Goal: Task Accomplishment & Management: Manage account settings

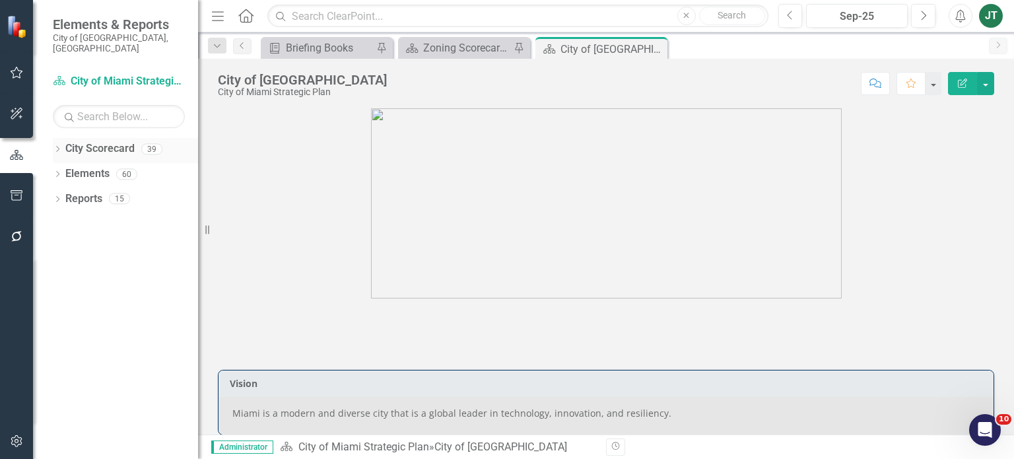
click at [58, 147] on icon "Dropdown" at bounding box center [57, 150] width 9 height 7
click at [66, 194] on icon "Dropdown" at bounding box center [64, 198] width 10 height 8
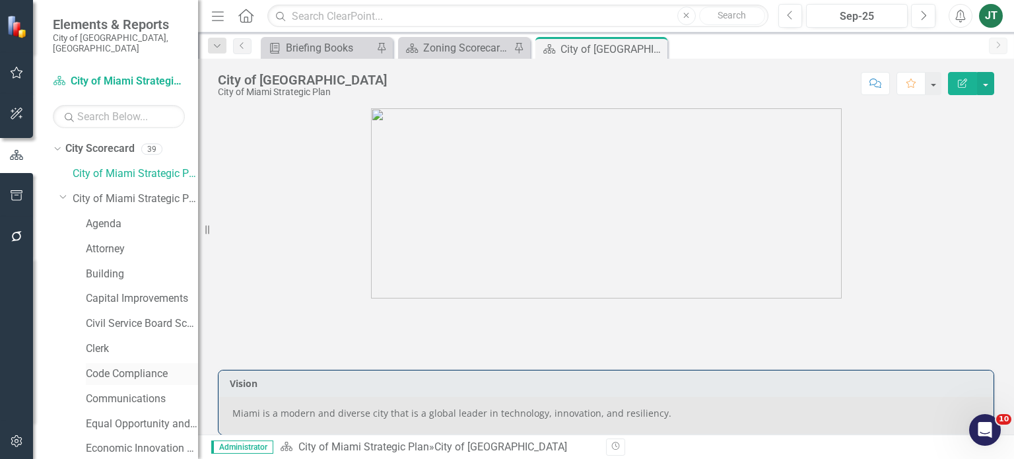
click at [102, 367] on link "Code Compliance" at bounding box center [142, 374] width 112 height 15
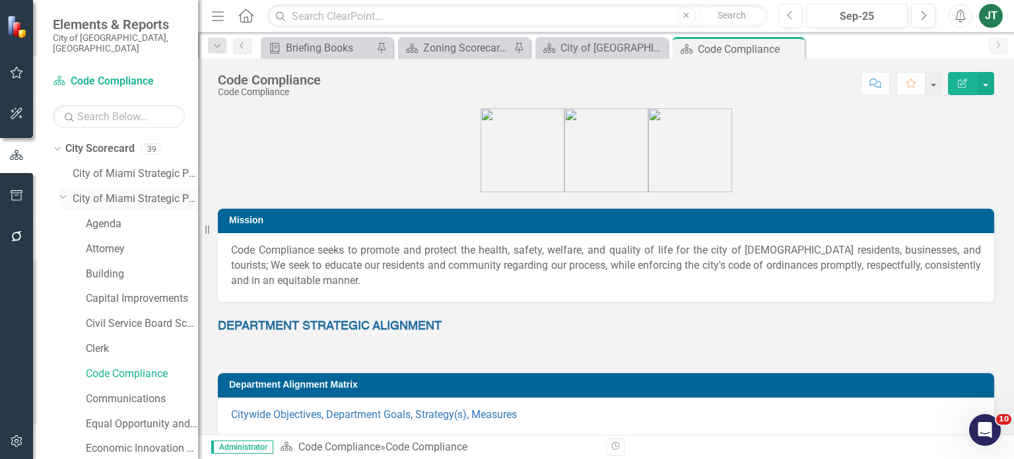
click at [63, 192] on icon "Dropdown" at bounding box center [63, 197] width 8 height 10
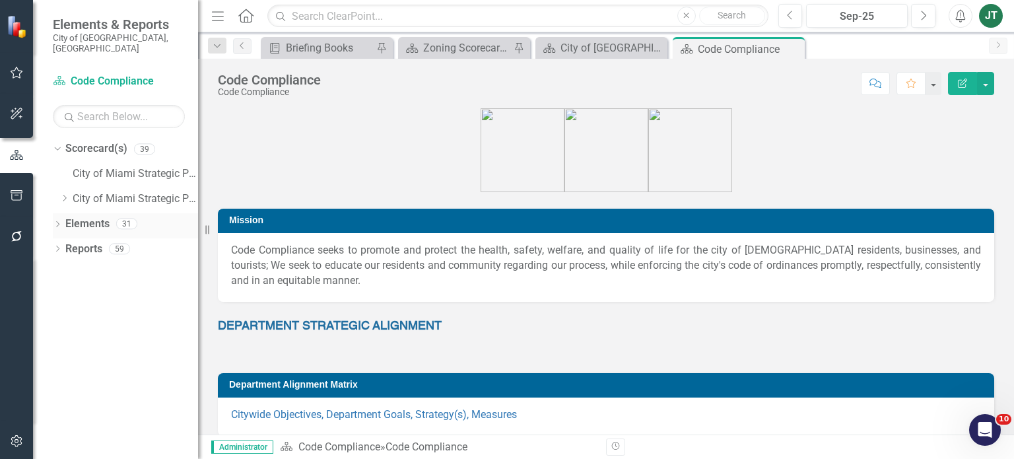
click at [79, 217] on link "Elements" at bounding box center [87, 224] width 44 height 15
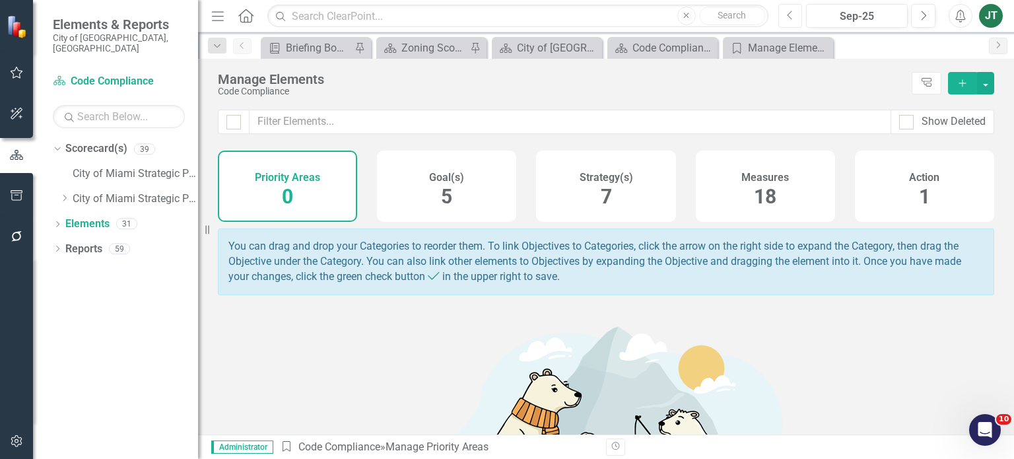
click at [789, 11] on icon "Previous" at bounding box center [790, 16] width 7 height 12
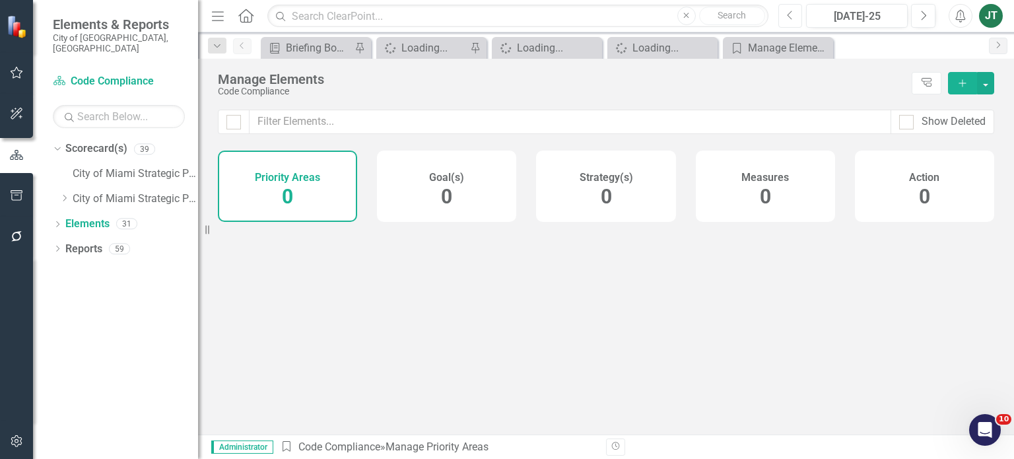
click at [789, 11] on icon "Previous" at bounding box center [790, 16] width 7 height 12
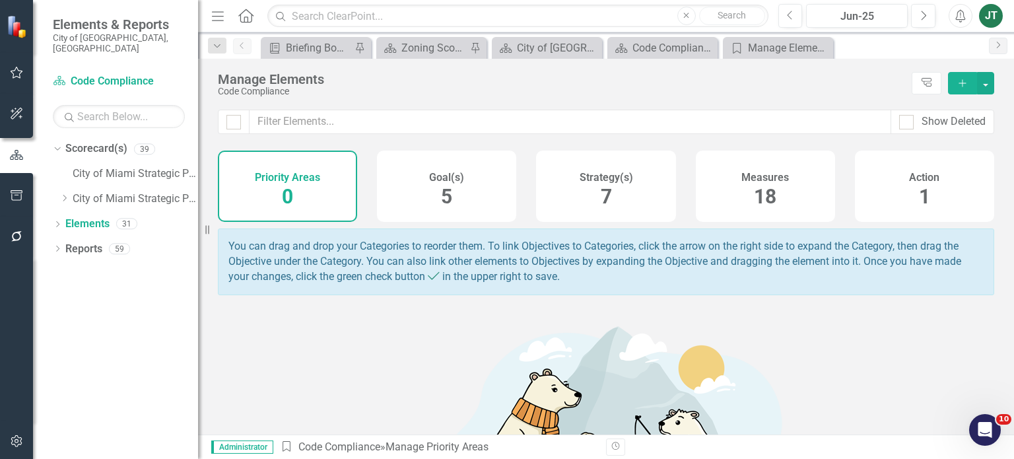
click at [612, 203] on div "Strategy(s) 7" at bounding box center [605, 186] width 139 height 71
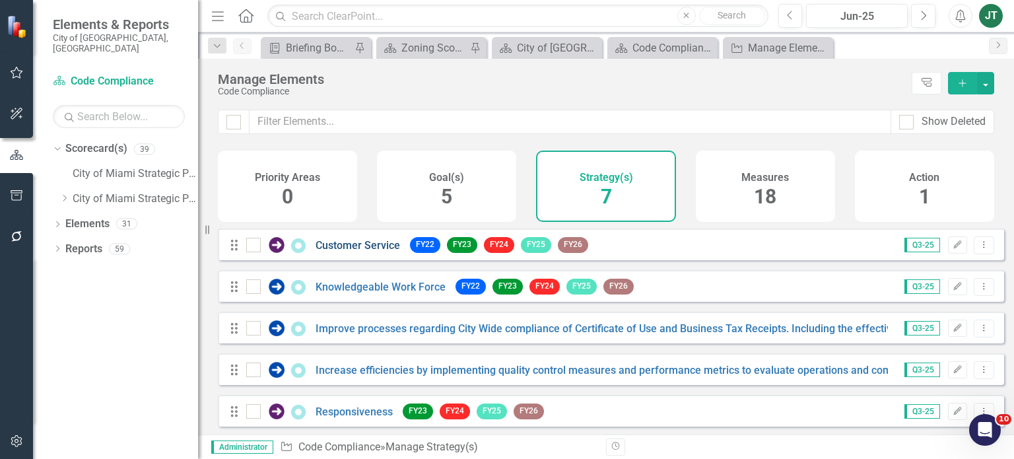
click at [334, 252] on link "Customer Service" at bounding box center [358, 245] width 85 height 13
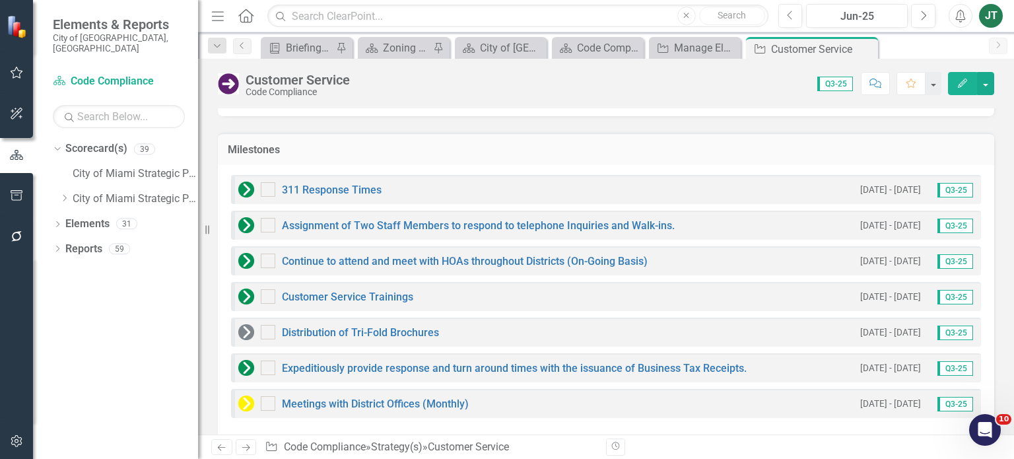
scroll to position [585, 0]
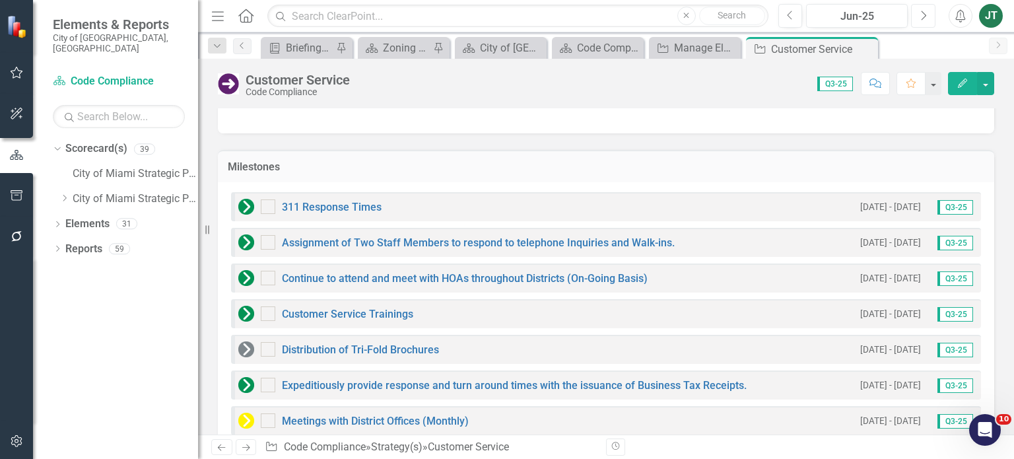
click at [922, 23] on button "Next" at bounding box center [923, 16] width 24 height 24
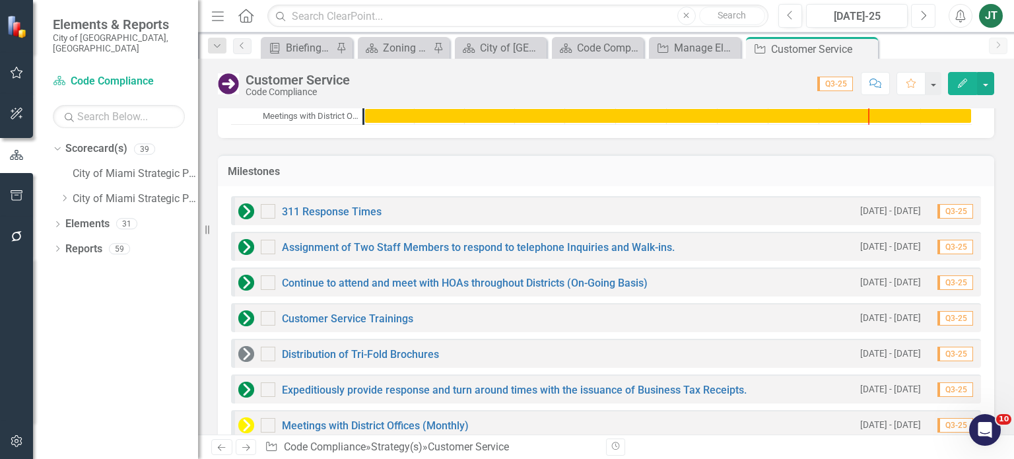
scroll to position [1051, 0]
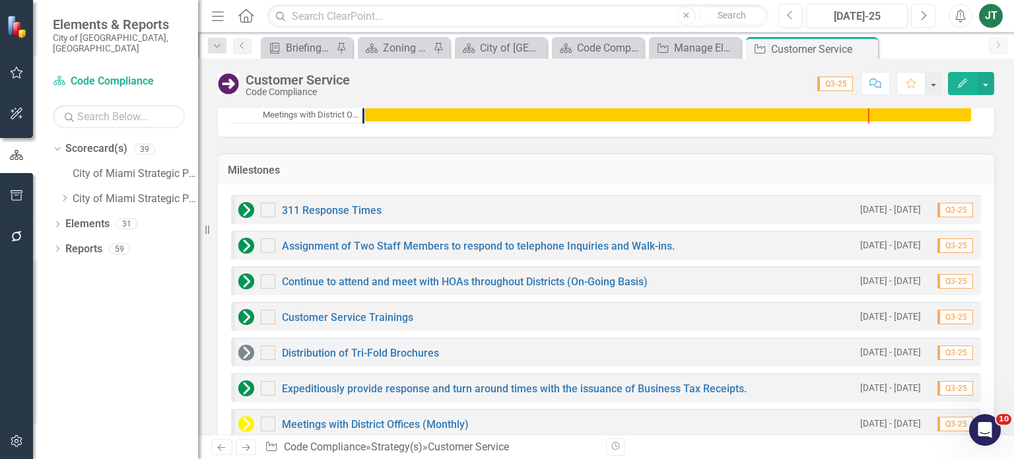
click at [923, 20] on icon "Next" at bounding box center [923, 16] width 7 height 12
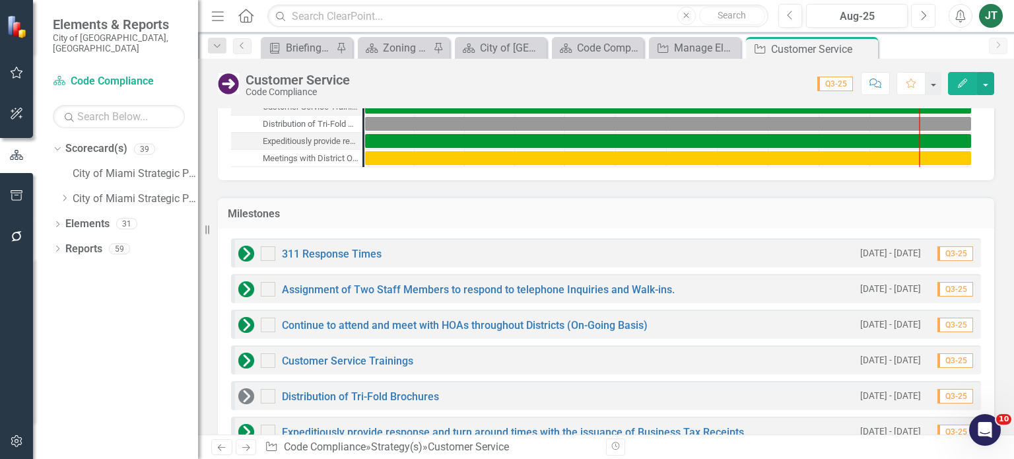
scroll to position [1000, 0]
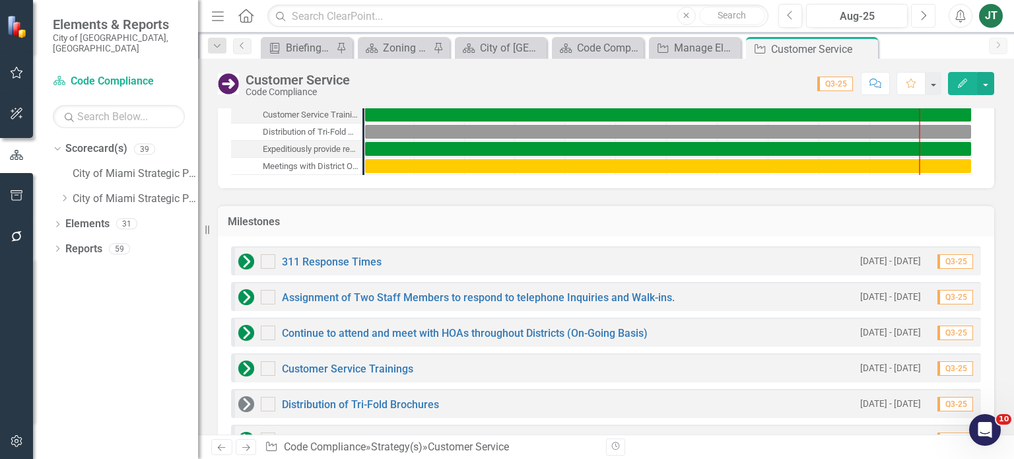
click at [913, 15] on button "Next" at bounding box center [923, 16] width 24 height 24
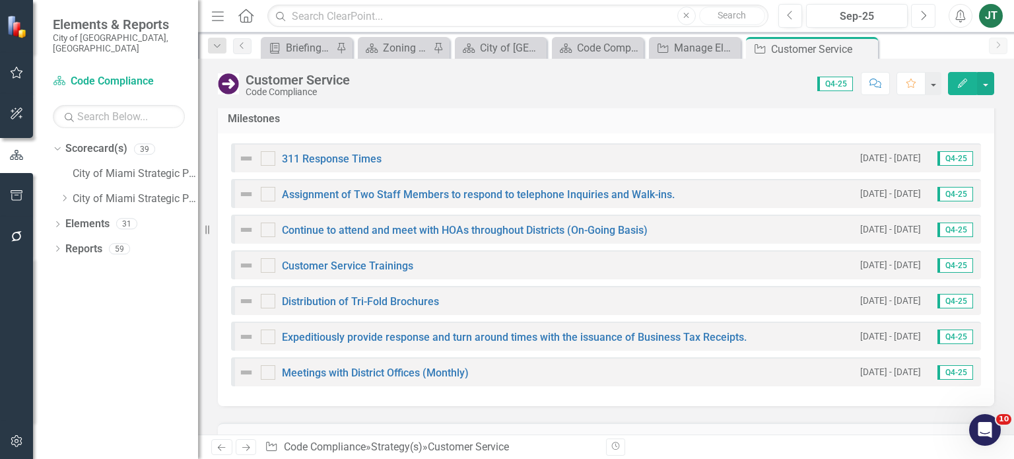
scroll to position [1102, 0]
click at [792, 16] on icon "Previous" at bounding box center [790, 16] width 7 height 12
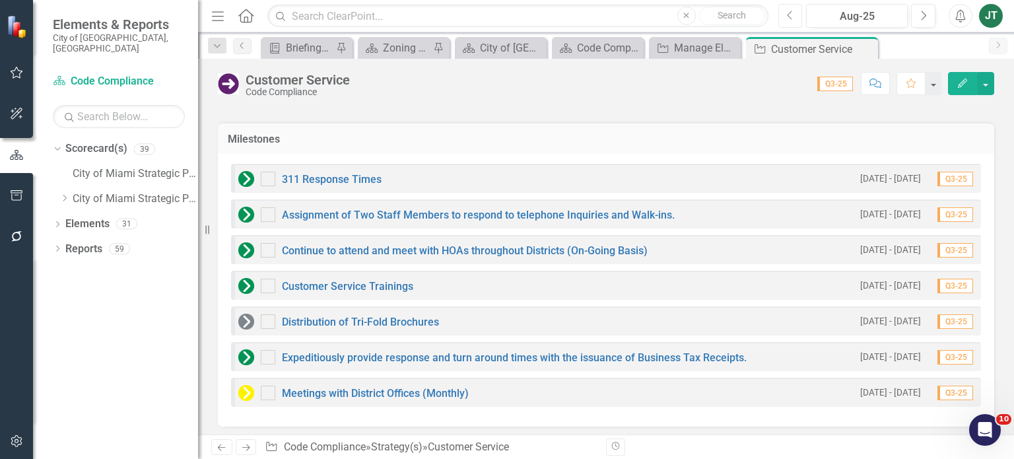
scroll to position [1082, 0]
click at [242, 441] on link "Next" at bounding box center [246, 447] width 21 height 16
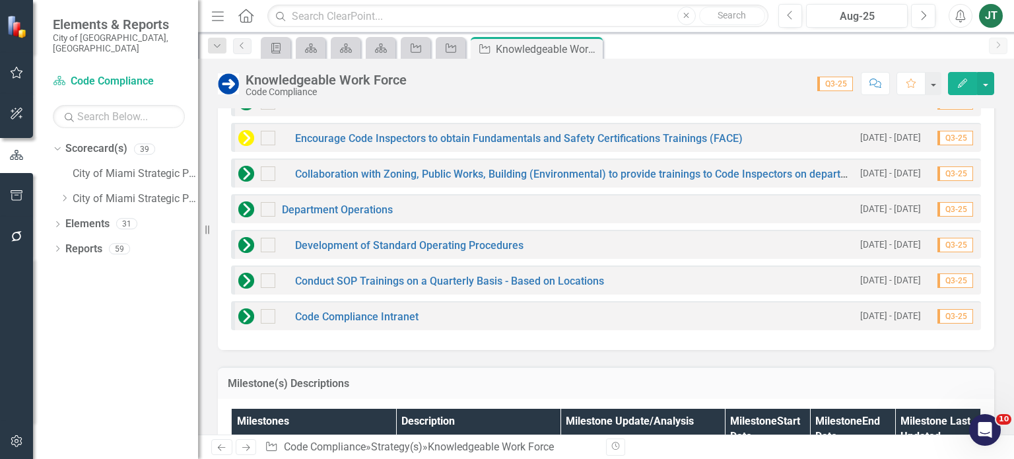
scroll to position [1020, 0]
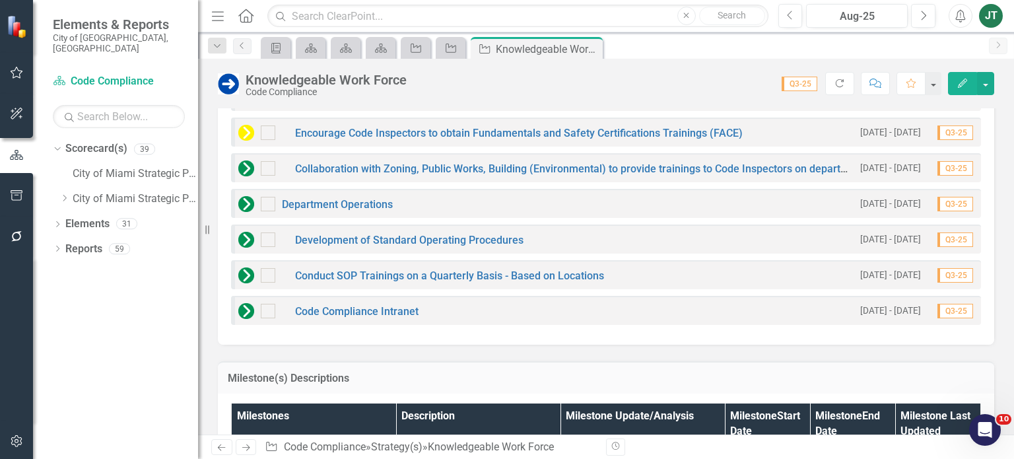
click at [251, 444] on icon "Next" at bounding box center [245, 447] width 11 height 9
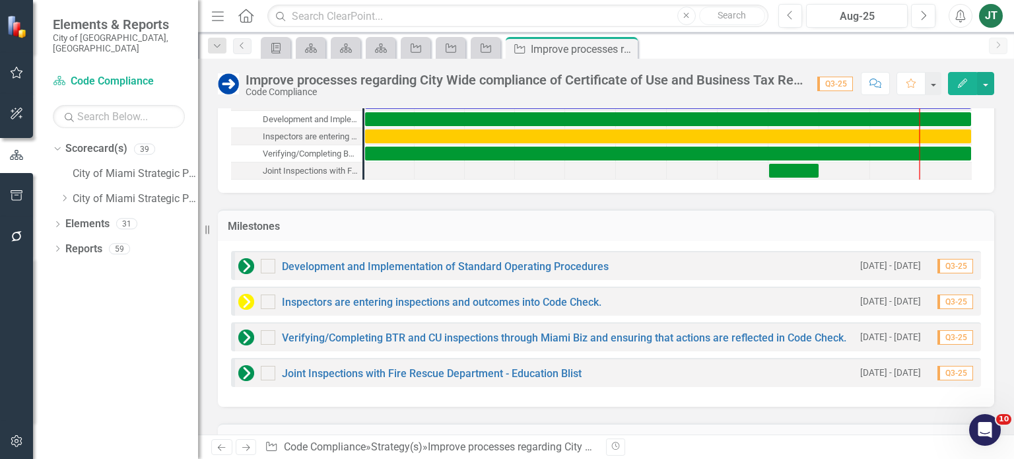
scroll to position [870, 0]
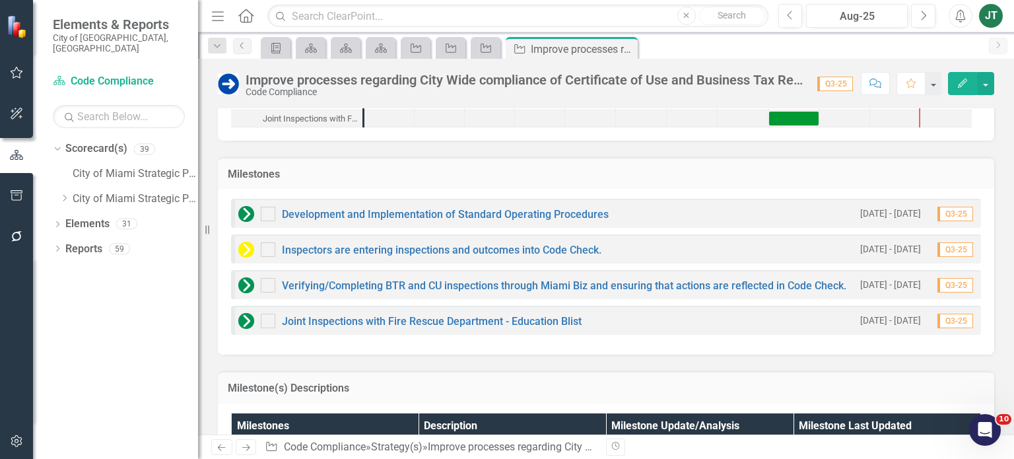
click at [246, 448] on icon "Next" at bounding box center [245, 447] width 11 height 9
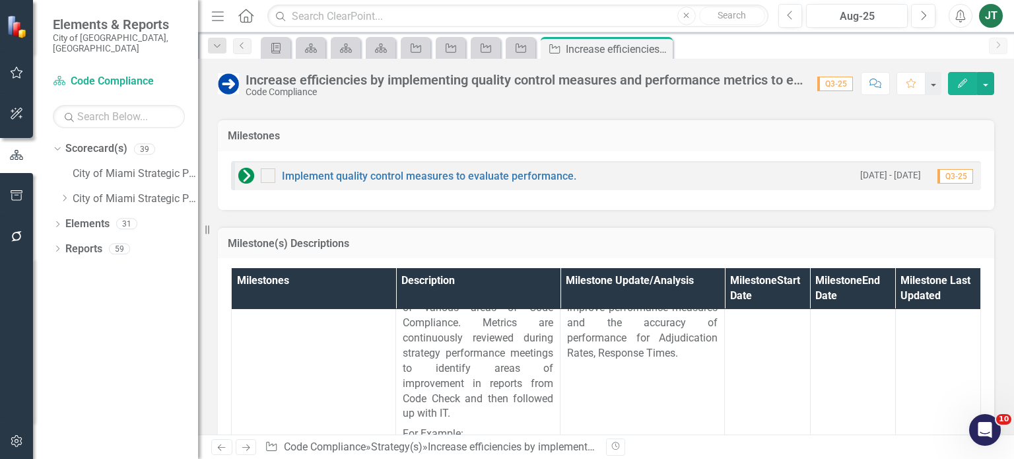
scroll to position [48, 0]
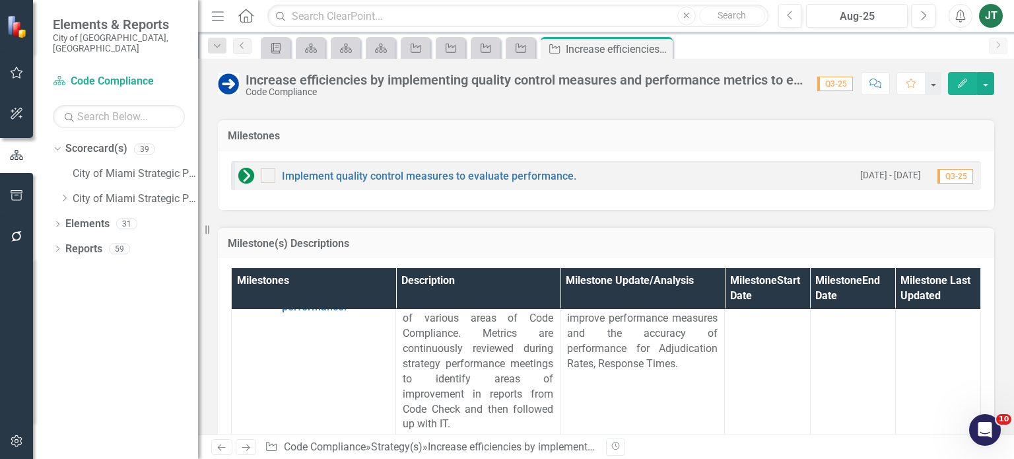
click at [246, 444] on icon at bounding box center [246, 447] width 8 height 7
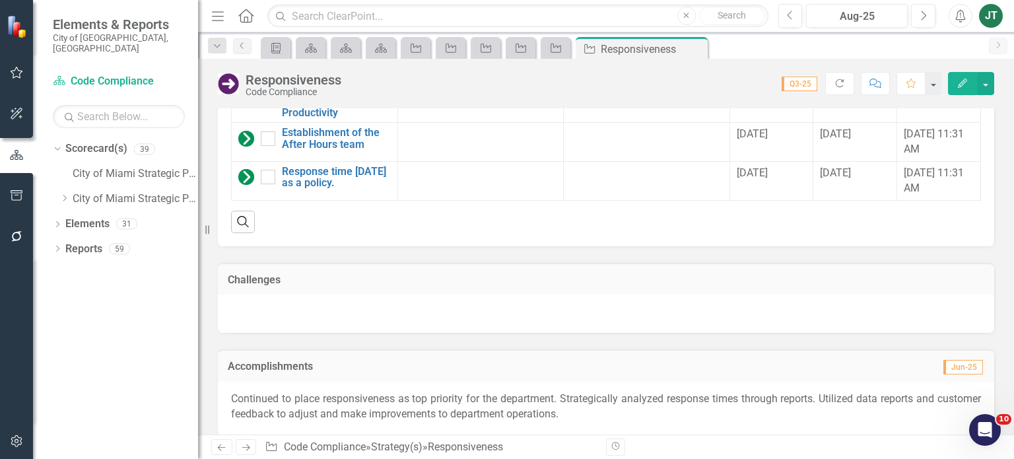
scroll to position [1320, 0]
click at [246, 448] on icon "Next" at bounding box center [245, 447] width 11 height 9
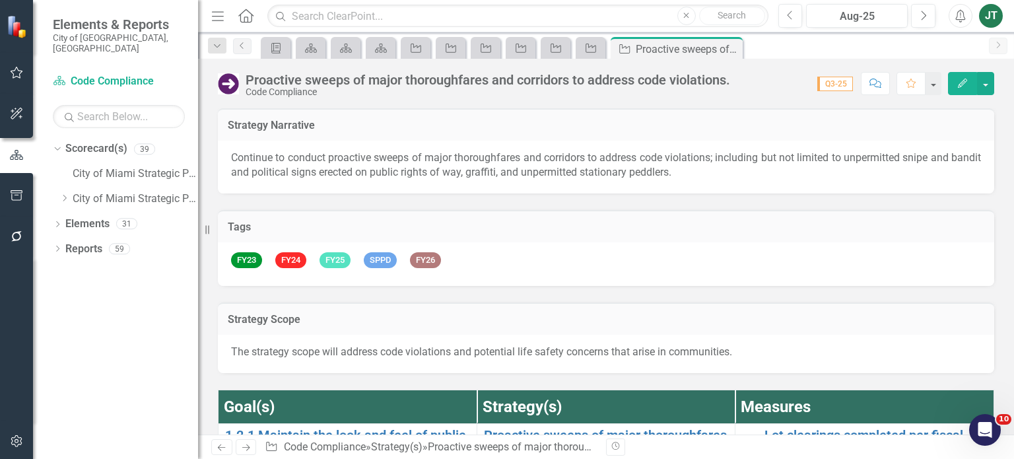
scroll to position [90, 0]
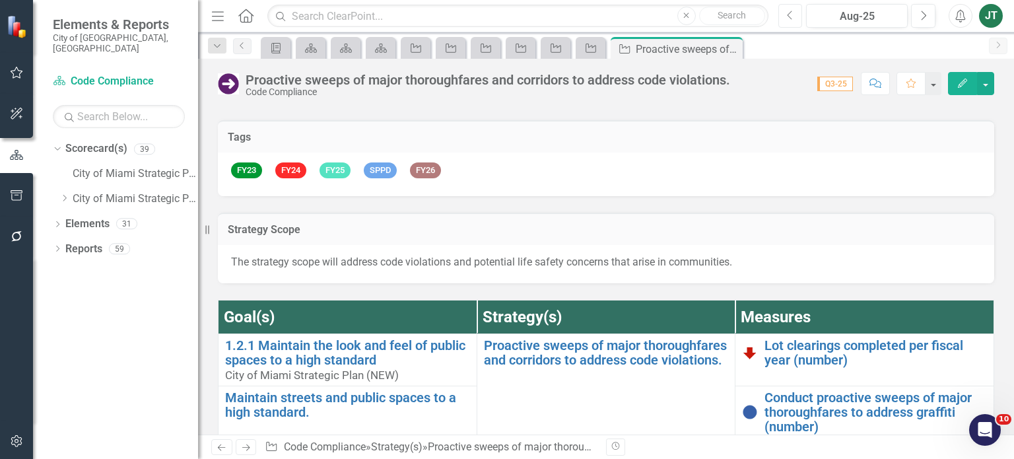
click at [789, 13] on icon "Previous" at bounding box center [790, 16] width 7 height 12
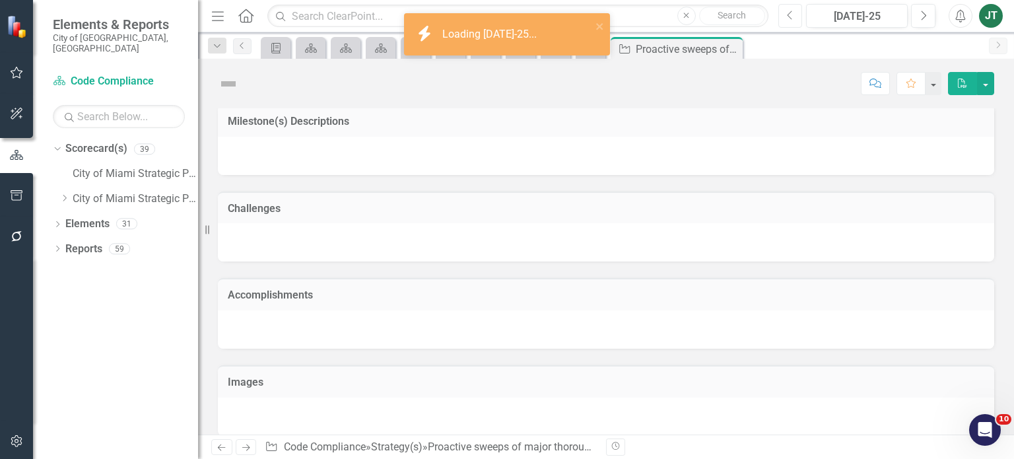
scroll to position [678, 0]
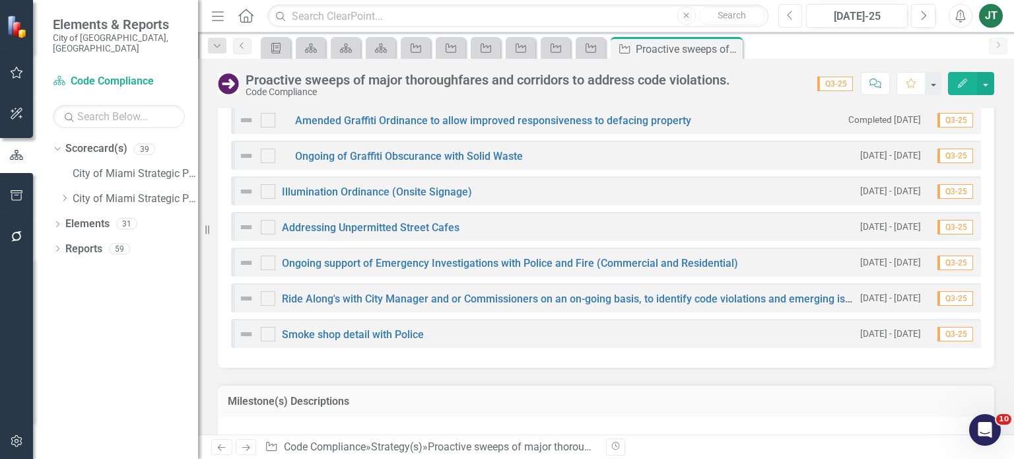
checkbox input "true"
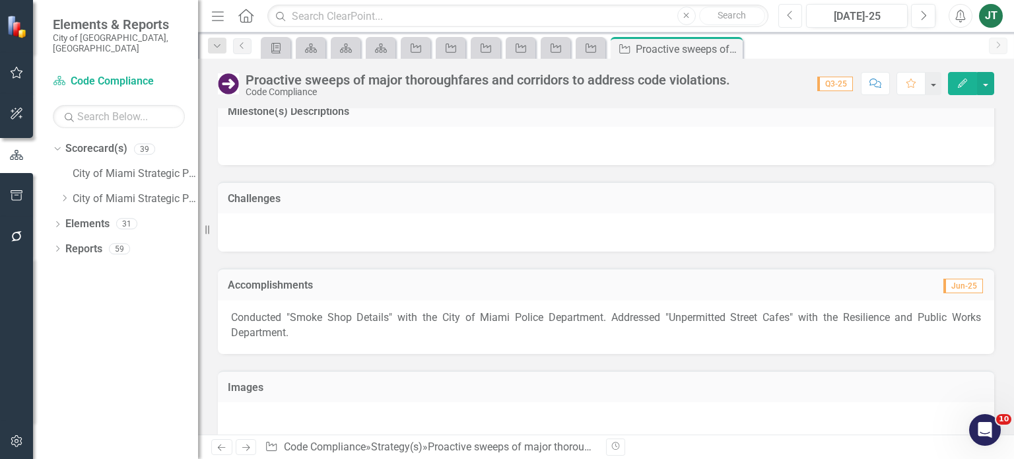
checkbox input "false"
checkbox input "true"
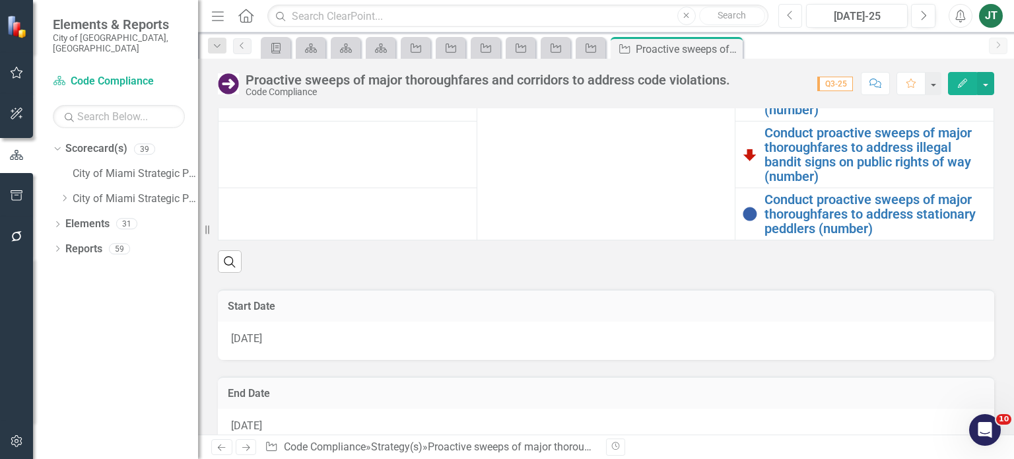
scroll to position [399, 0]
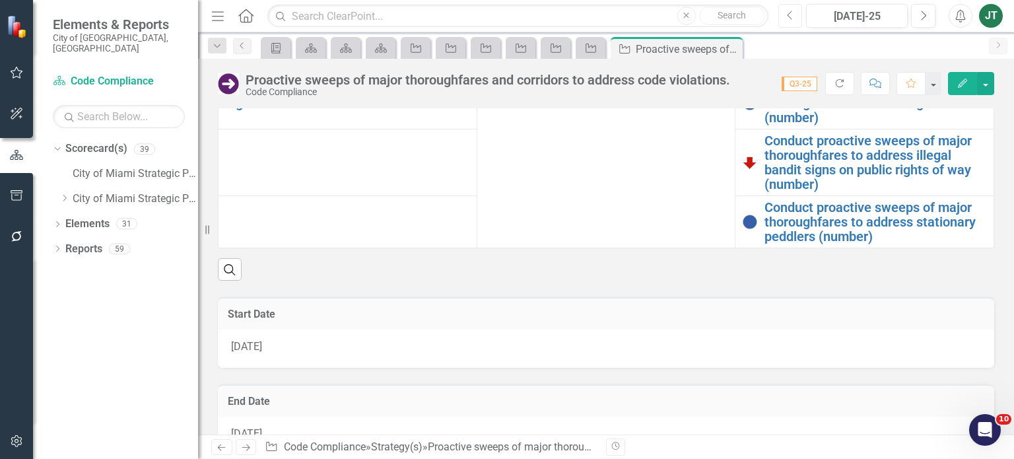
checkbox input "false"
checkbox input "true"
checkbox input "false"
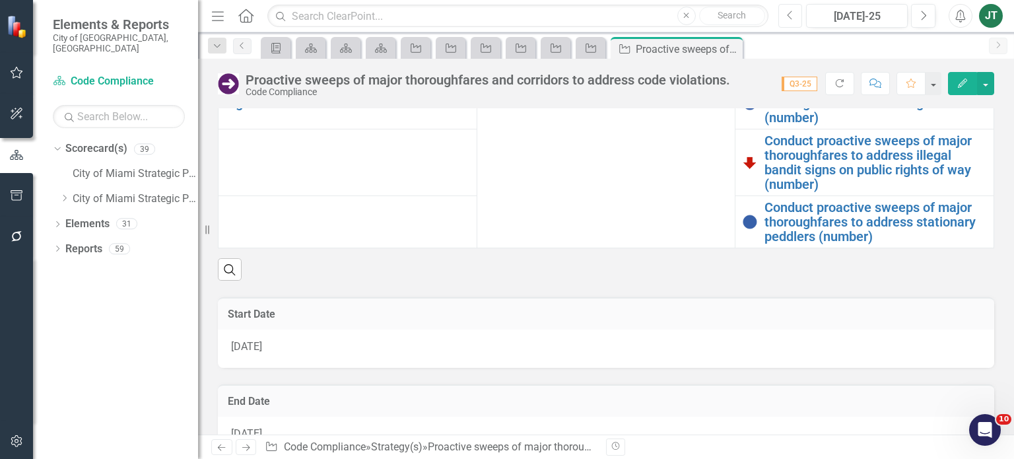
checkbox input "false"
checkbox input "true"
click at [243, 449] on icon "Next" at bounding box center [245, 447] width 11 height 9
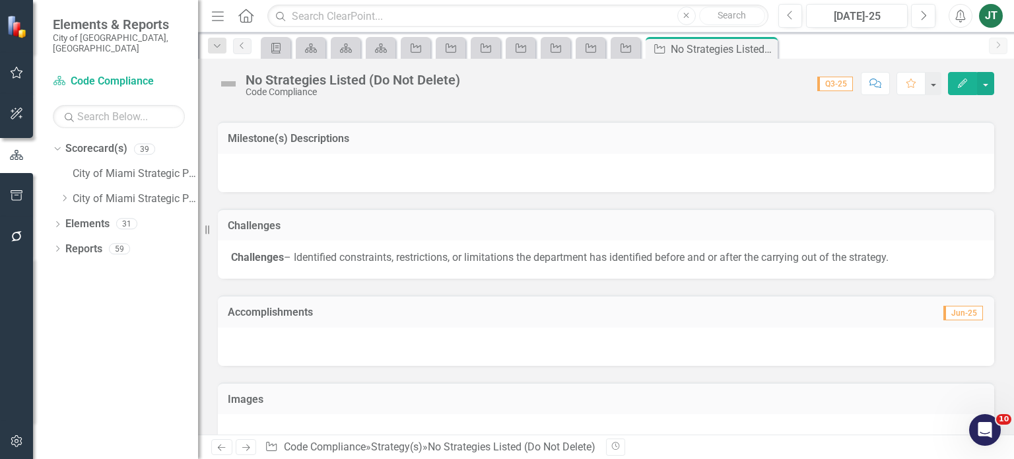
scroll to position [980, 0]
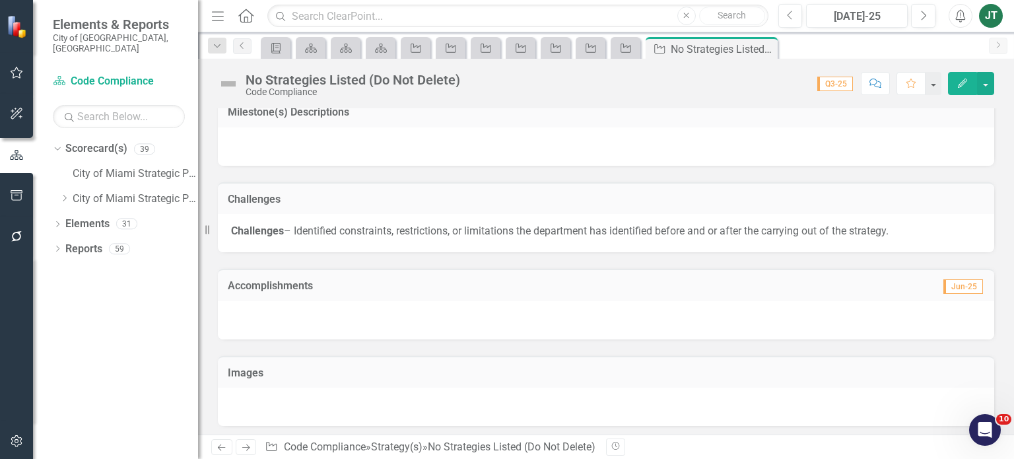
click at [363, 330] on div at bounding box center [606, 320] width 777 height 38
click at [16, 432] on button "button" at bounding box center [17, 442] width 30 height 28
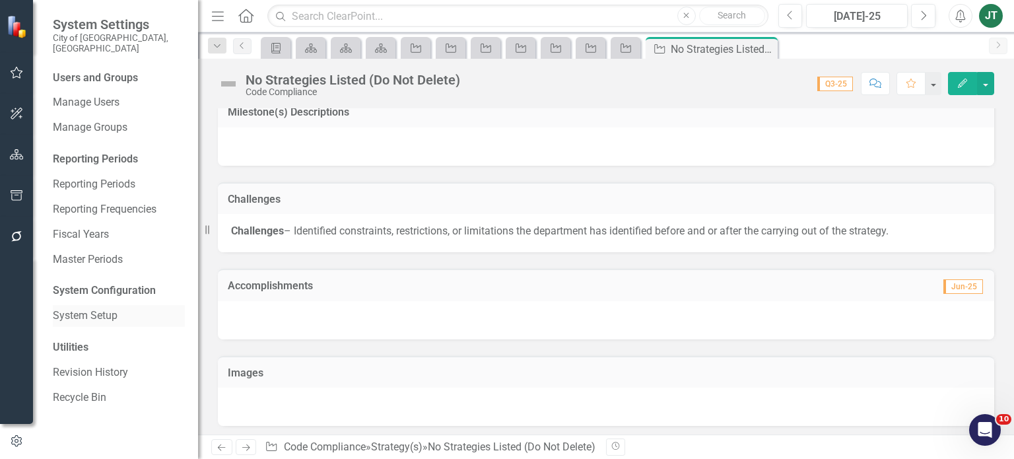
click at [95, 312] on link "System Setup" at bounding box center [119, 315] width 132 height 15
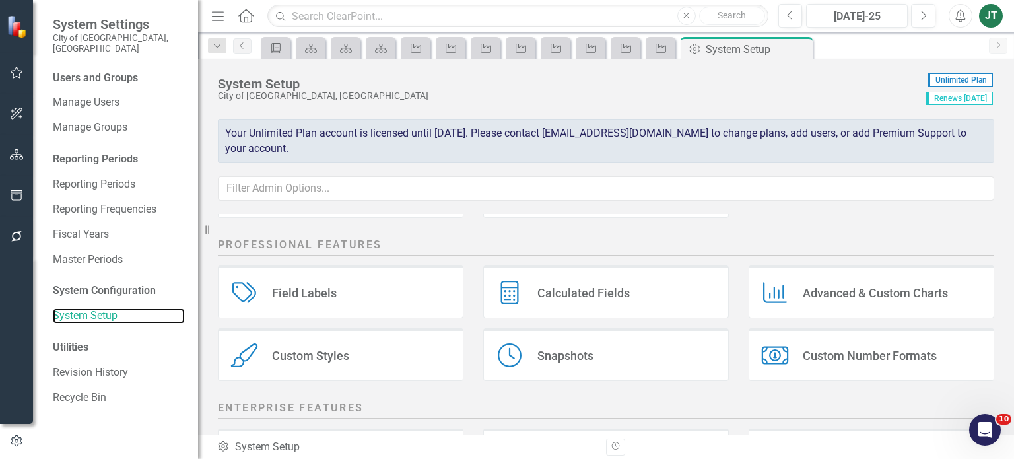
scroll to position [208, 0]
click at [331, 345] on div "Custom Styles Custom Styles" at bounding box center [341, 354] width 246 height 53
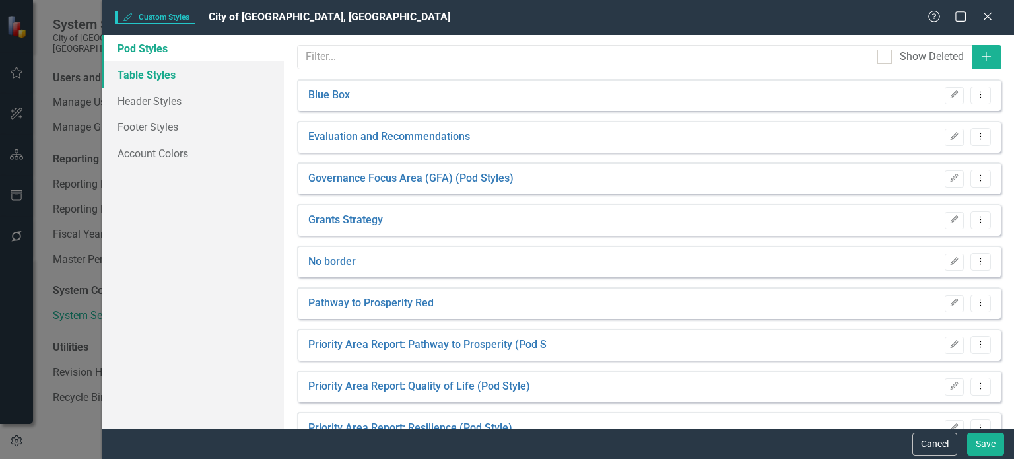
click at [132, 72] on link "Table Styles" at bounding box center [193, 74] width 182 height 26
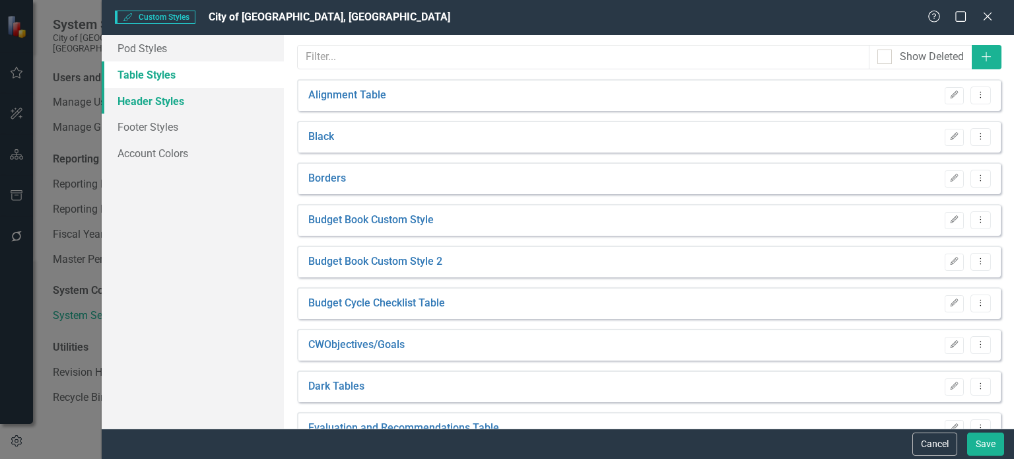
click at [159, 110] on link "Header Styles" at bounding box center [193, 101] width 182 height 26
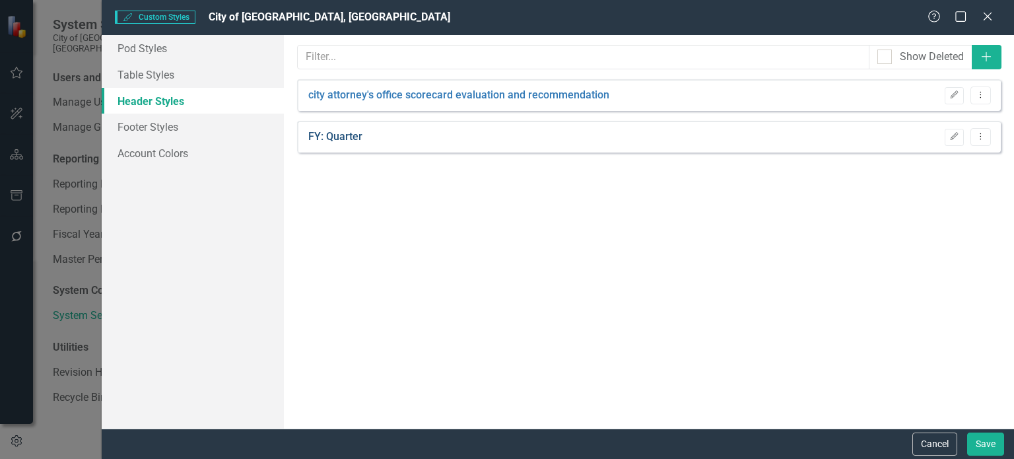
click at [336, 141] on link "FY: Quarter" at bounding box center [335, 136] width 54 height 15
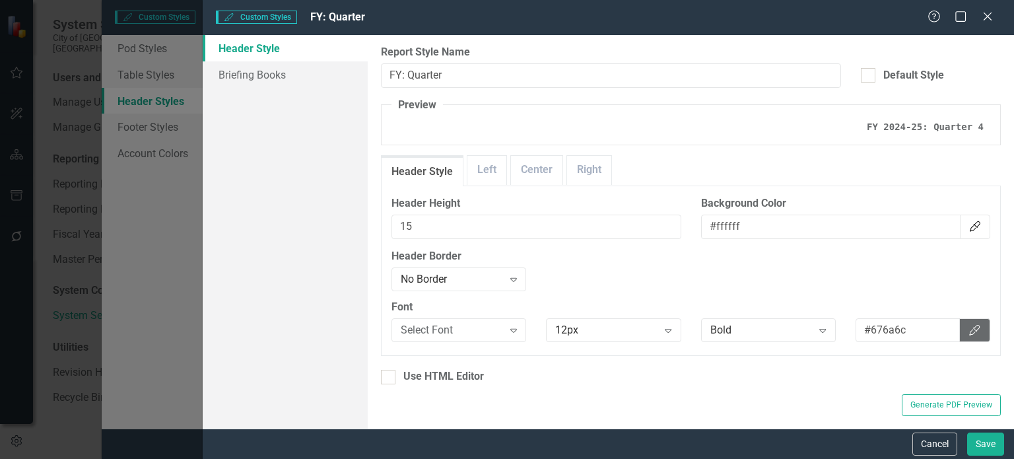
scroll to position [0, 0]
click at [286, 72] on link "Briefing Books" at bounding box center [285, 74] width 165 height 26
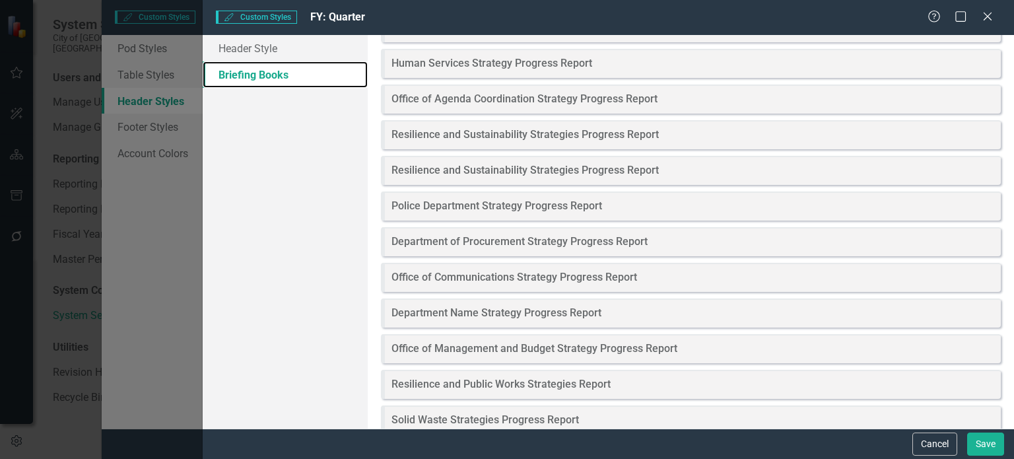
scroll to position [13, 0]
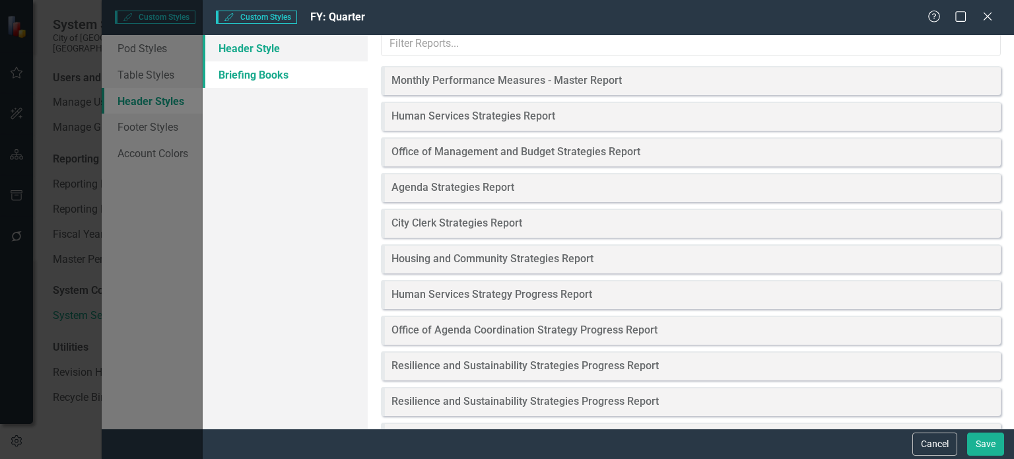
click at [258, 45] on link "Header Style" at bounding box center [285, 48] width 165 height 26
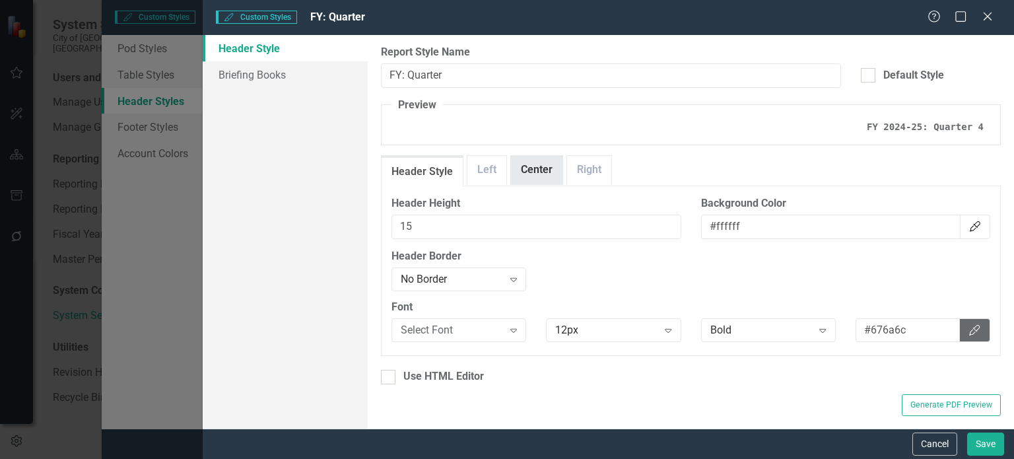
click at [544, 176] on link "Center" at bounding box center [537, 170] width 52 height 28
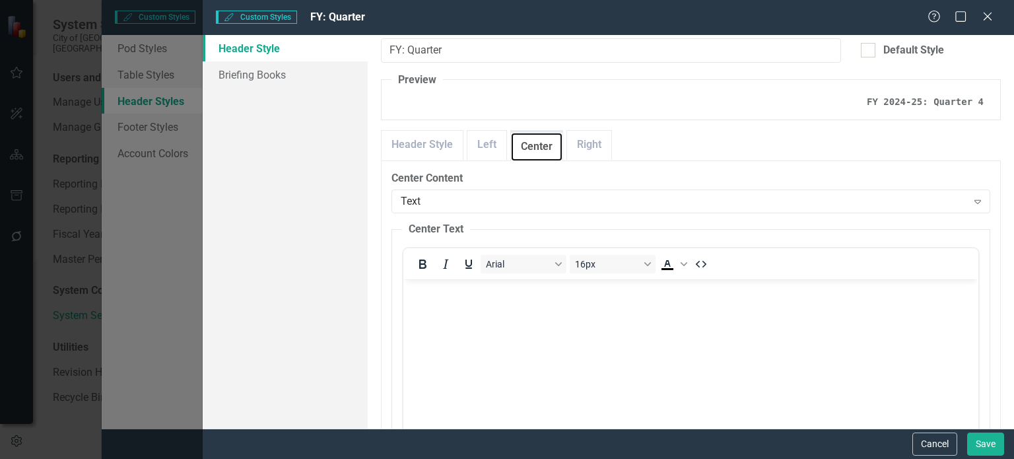
scroll to position [24, 0]
click at [487, 149] on link "Left" at bounding box center [487, 146] width 39 height 28
click at [525, 151] on link "Center" at bounding box center [537, 146] width 52 height 28
click at [585, 144] on link "Right" at bounding box center [589, 146] width 44 height 28
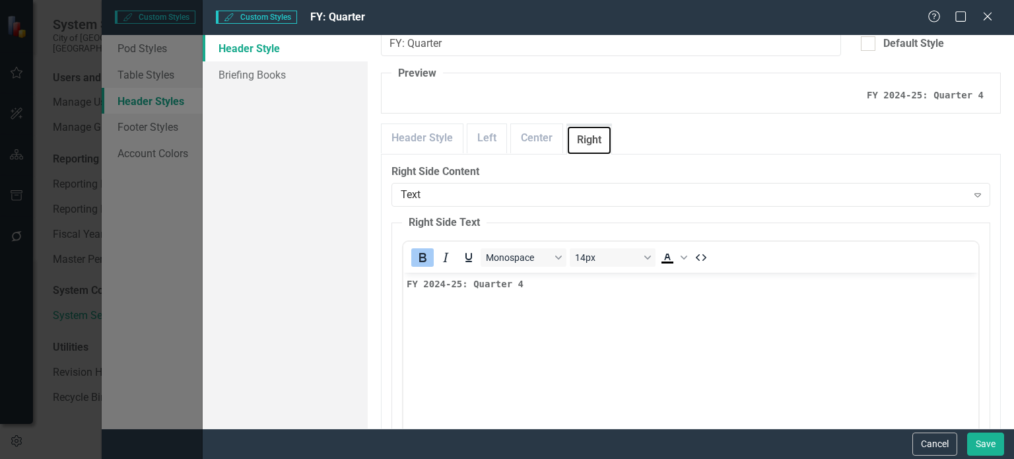
scroll to position [29, 0]
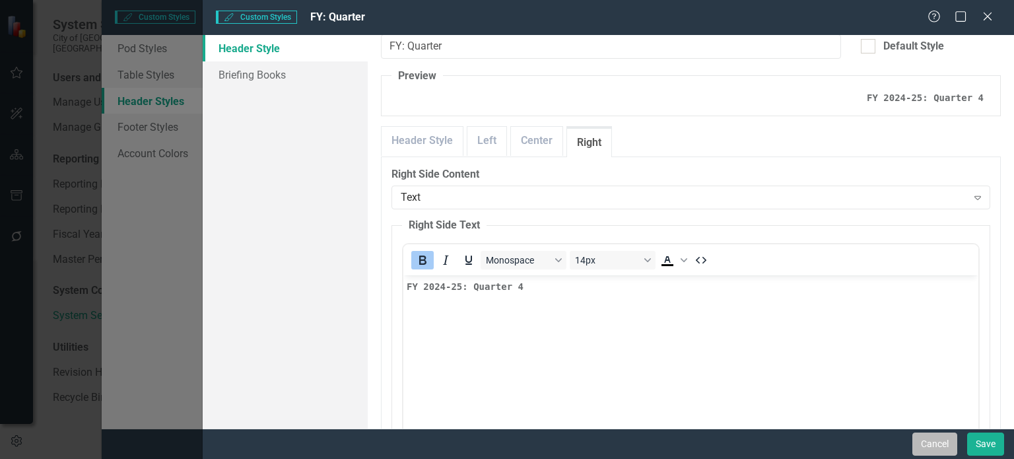
click at [927, 451] on button "Cancel" at bounding box center [935, 444] width 45 height 23
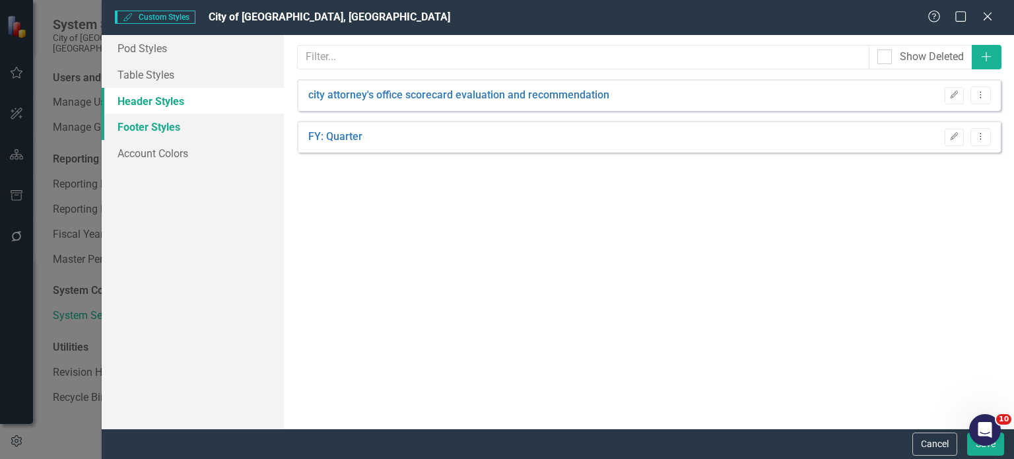
click at [168, 120] on link "Footer Styles" at bounding box center [193, 127] width 182 height 26
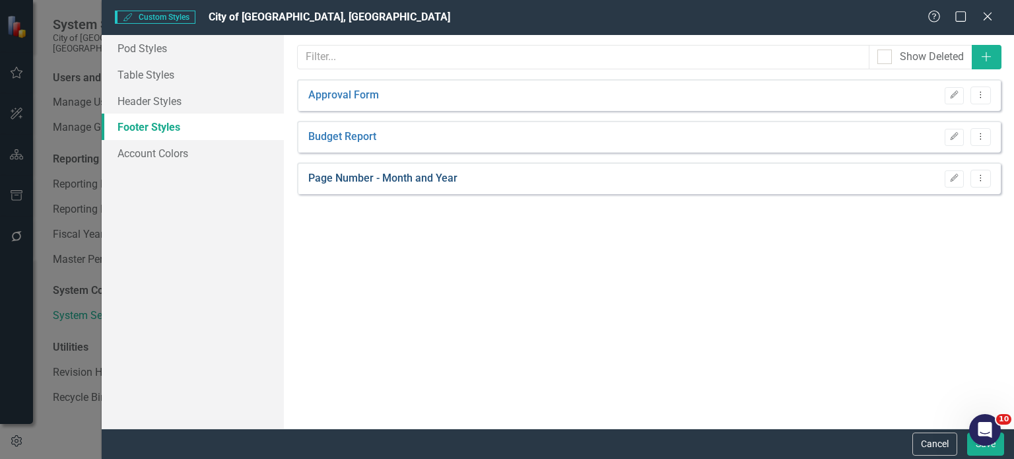
click at [367, 174] on link "Page Number - Month and Year" at bounding box center [382, 178] width 149 height 15
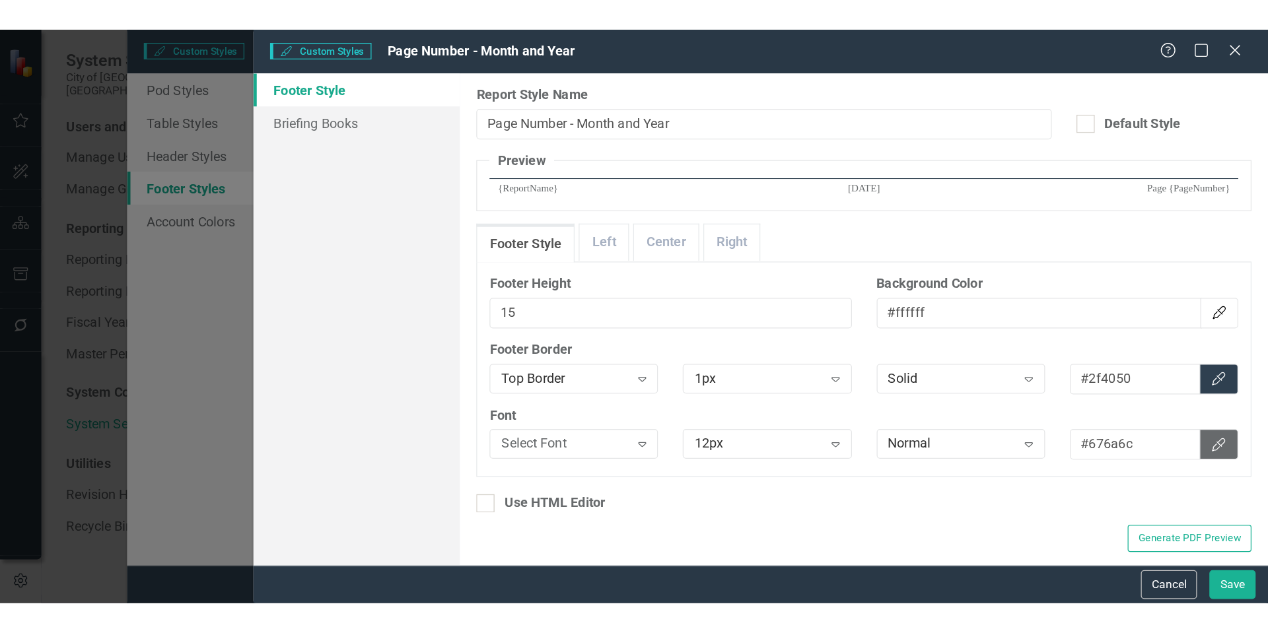
scroll to position [0, 0]
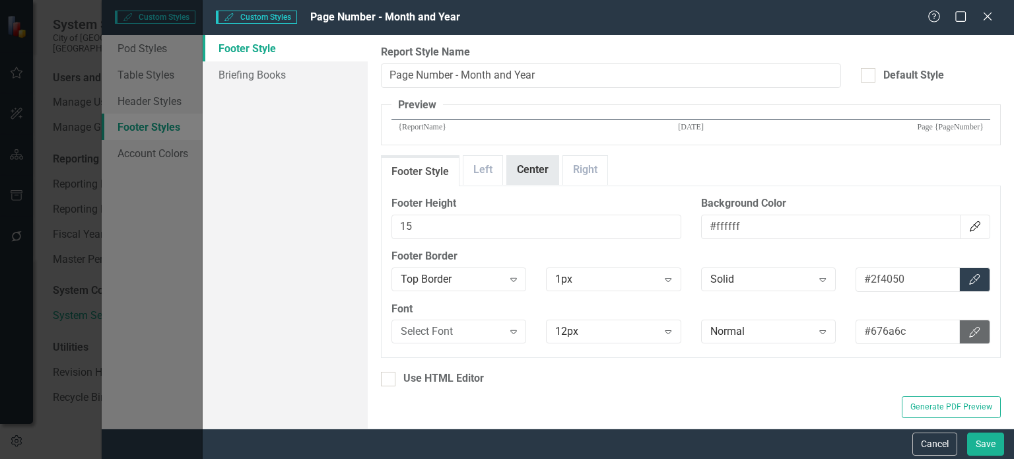
click at [531, 171] on link "Center" at bounding box center [533, 170] width 52 height 28
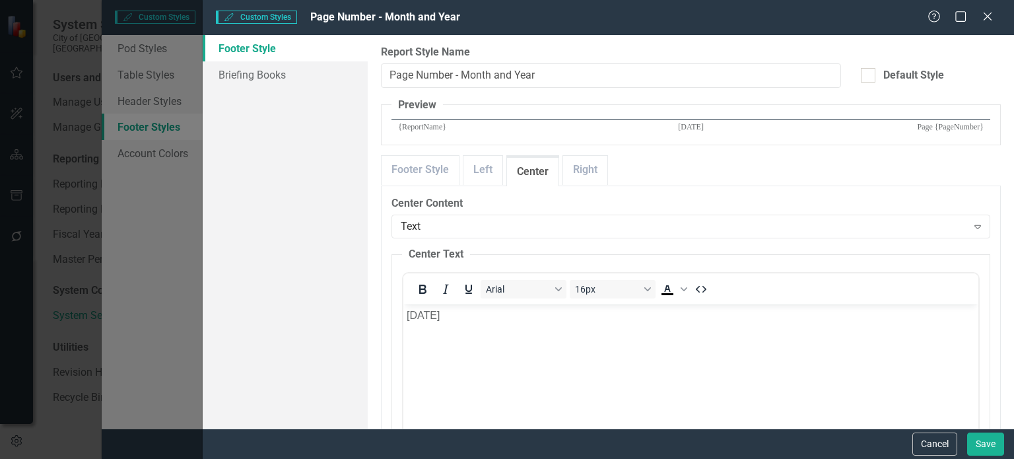
click at [426, 312] on p "[DATE]" at bounding box center [691, 315] width 569 height 16
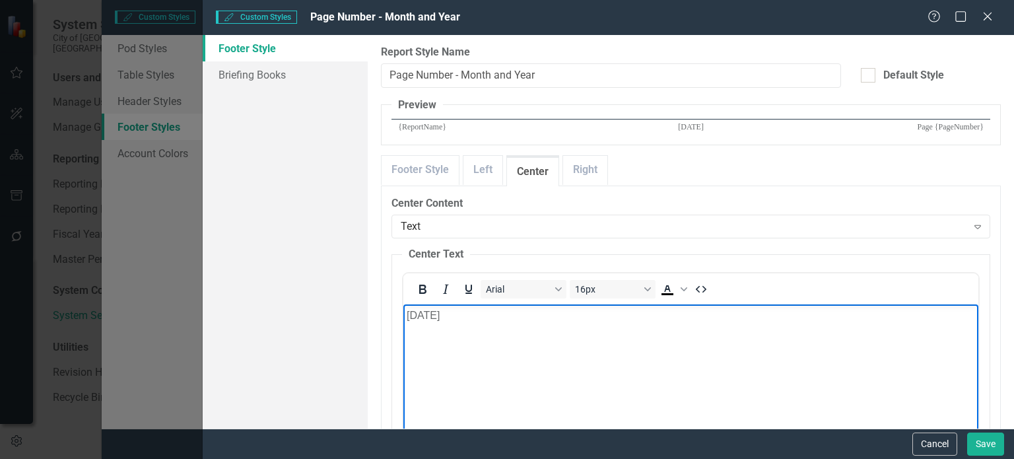
click at [426, 312] on p "[DATE]" at bounding box center [691, 315] width 569 height 16
click at [991, 444] on button "Save" at bounding box center [986, 444] width 37 height 23
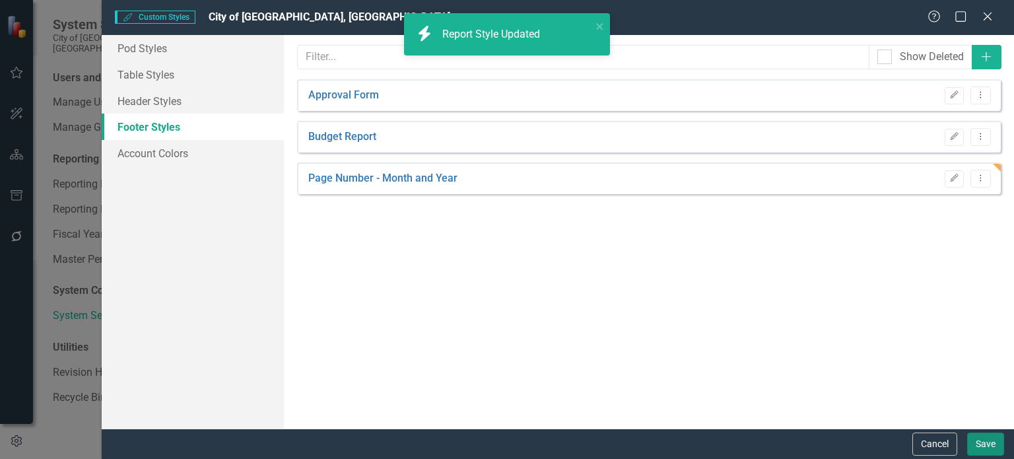
click at [981, 439] on button "Save" at bounding box center [986, 444] width 37 height 23
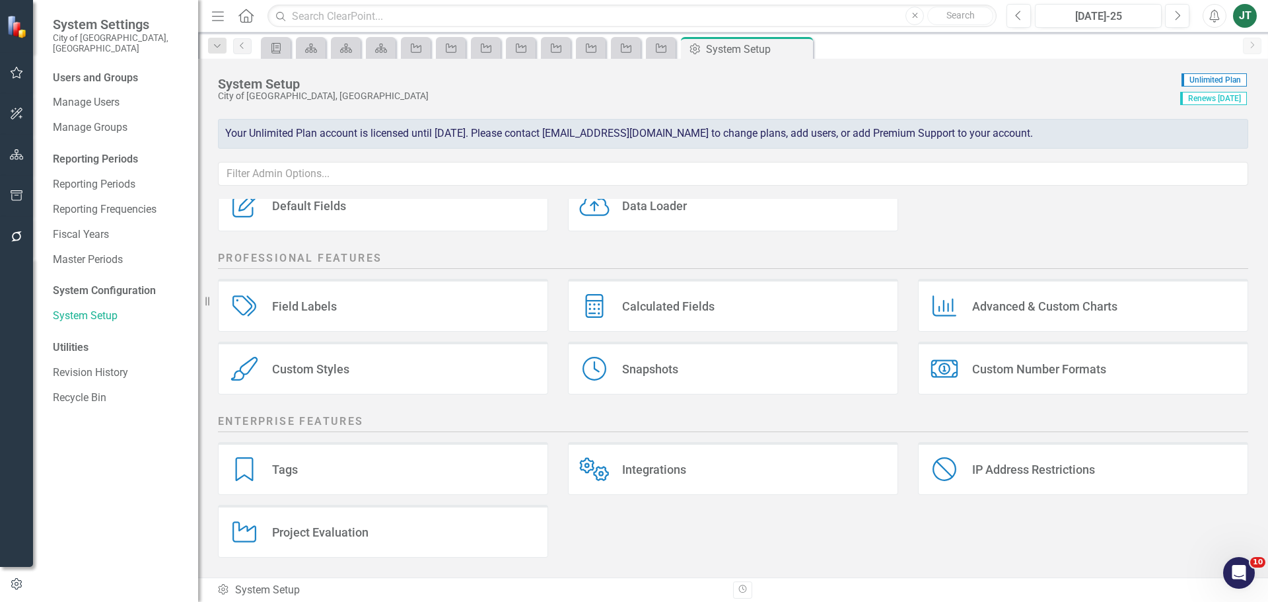
scroll to position [179, 0]
